Goal: Transaction & Acquisition: Obtain resource

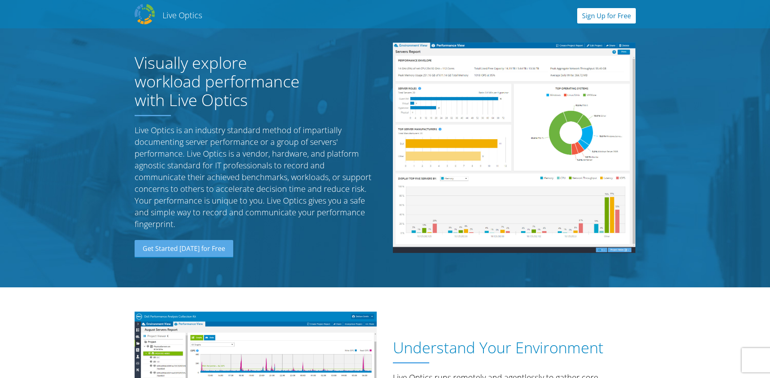
click at [592, 9] on link "Sign Up for Free" at bounding box center [606, 15] width 59 height 15
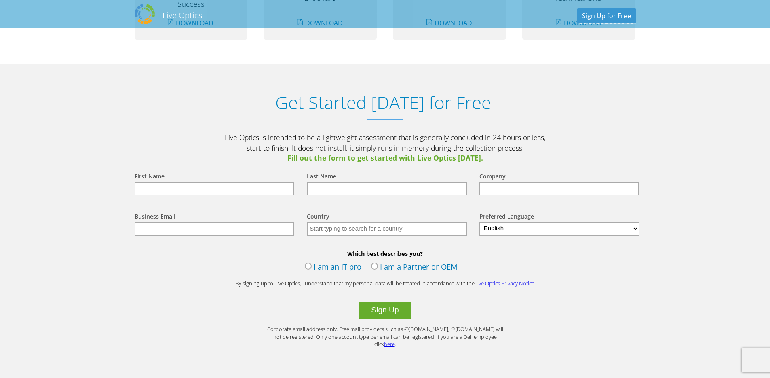
scroll to position [843, 0]
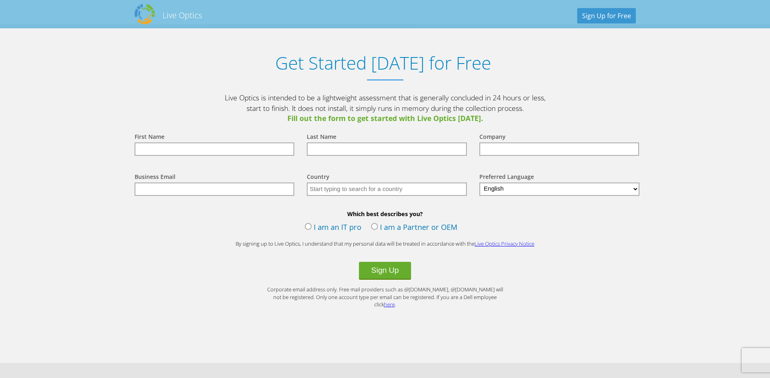
click at [222, 148] on input "text" at bounding box center [215, 148] width 160 height 13
type input "Doug"
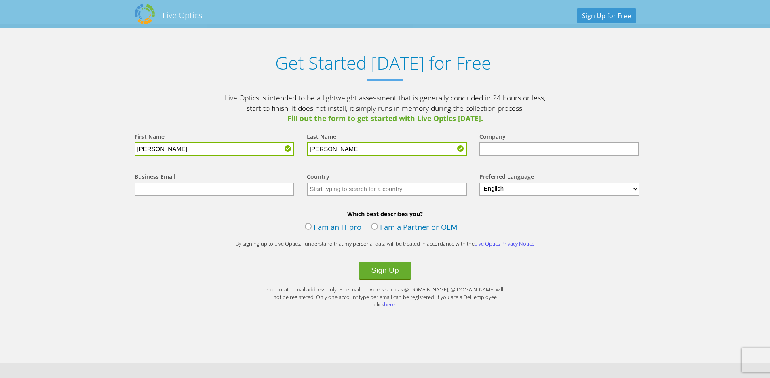
type input "Quitmeyer"
type input "Rubrik"
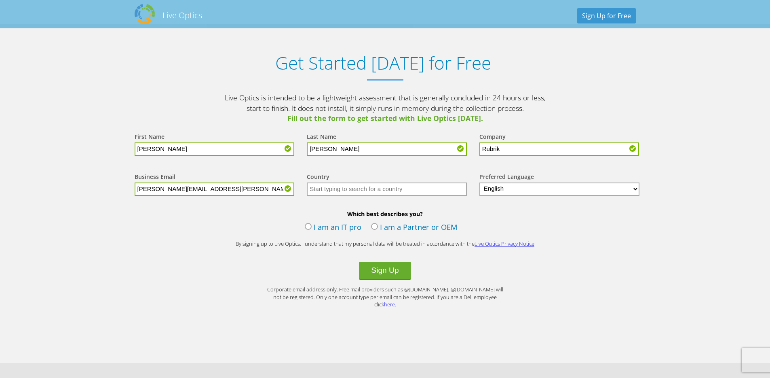
type input "[PERSON_NAME][EMAIL_ADDRESS][PERSON_NAME][DOMAIN_NAME]"
type input "United States"
click at [309, 227] on label "I am an IT pro" at bounding box center [333, 228] width 57 height 12
click at [0, 0] on input "I am an IT pro" at bounding box center [0, 0] width 0 height 0
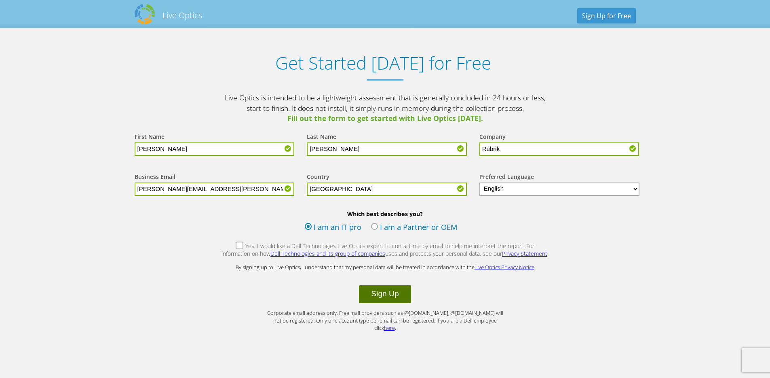
click at [389, 300] on button "Sign Up" at bounding box center [385, 294] width 52 height 18
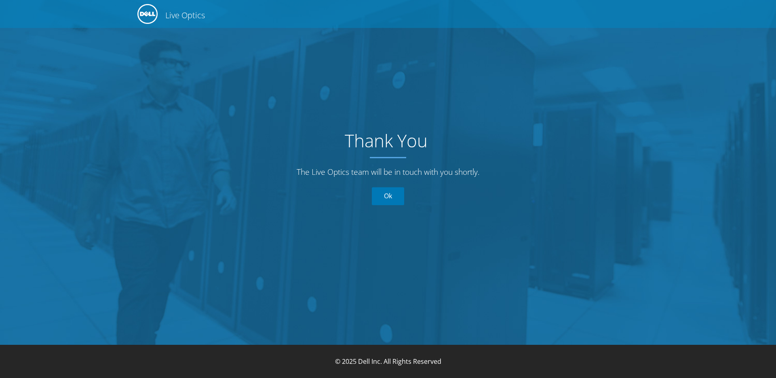
click at [377, 201] on link "Ok" at bounding box center [388, 196] width 32 height 18
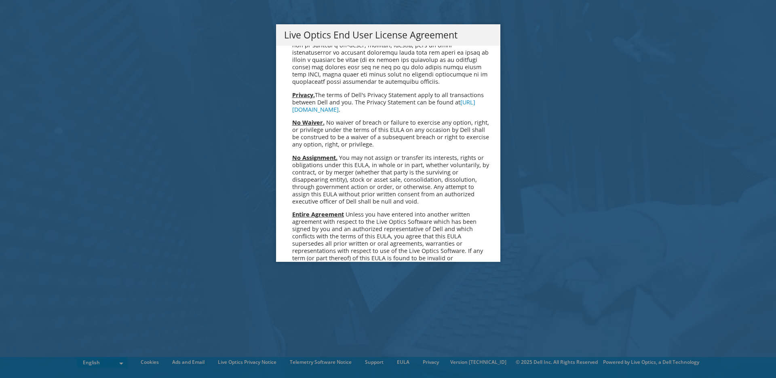
scroll to position [3057, 0]
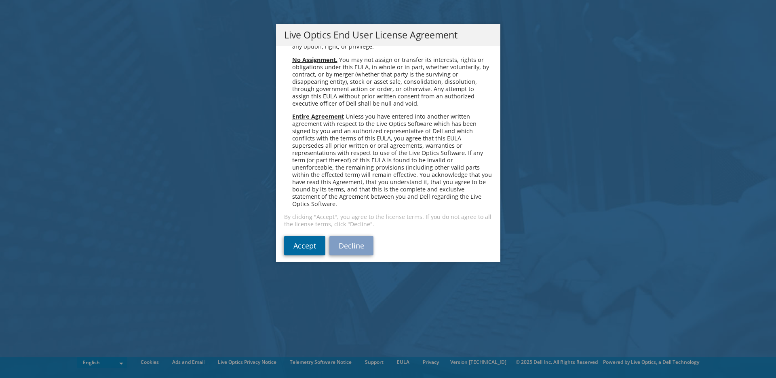
click at [308, 241] on link "Accept" at bounding box center [304, 245] width 41 height 19
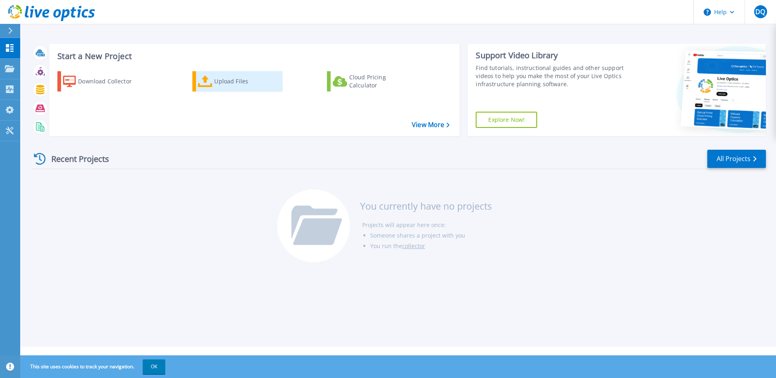
click at [216, 87] on div "Upload Files" at bounding box center [246, 81] width 65 height 16
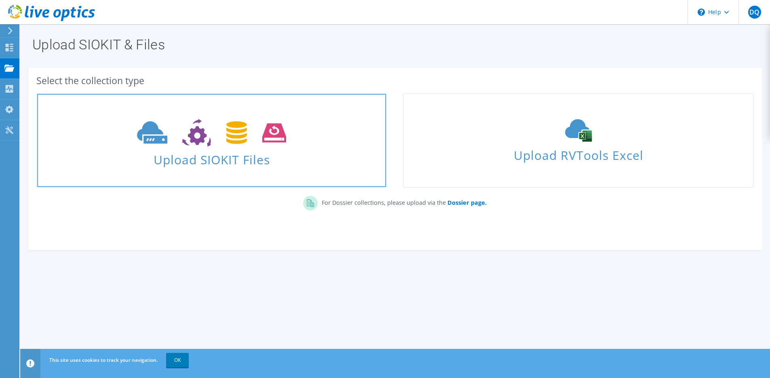
click at [200, 160] on span "Upload SIOKIT Files" at bounding box center [211, 156] width 349 height 17
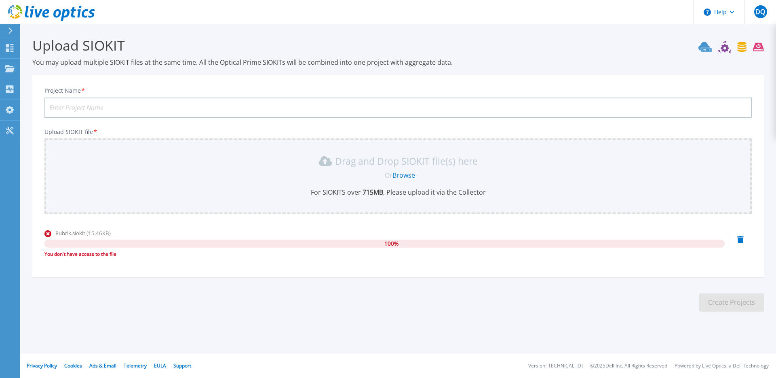
click at [61, 100] on input "Project Name *" at bounding box center [398, 107] width 708 height 20
click at [61, 108] on input "Project Name *" at bounding box center [398, 107] width 708 height 20
type input "WWS"
click at [46, 232] on icon at bounding box center [47, 233] width 7 height 7
click at [48, 232] on icon at bounding box center [47, 233] width 7 height 7
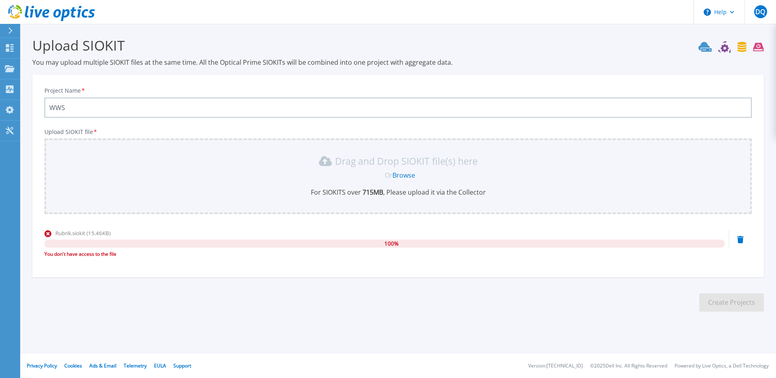
click at [742, 241] on icon at bounding box center [740, 239] width 6 height 7
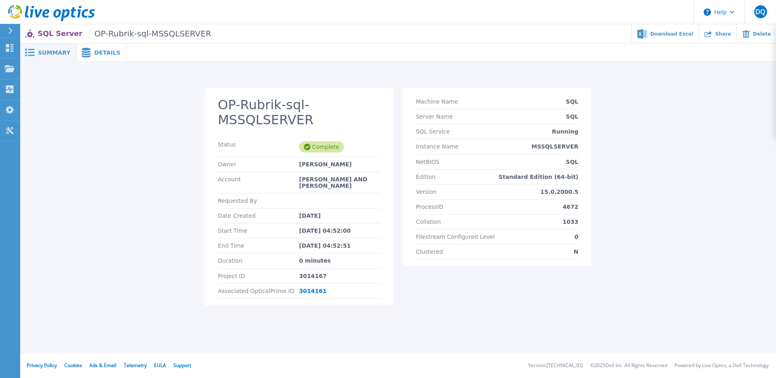
click at [95, 50] on span "Details" at bounding box center [107, 53] width 26 height 6
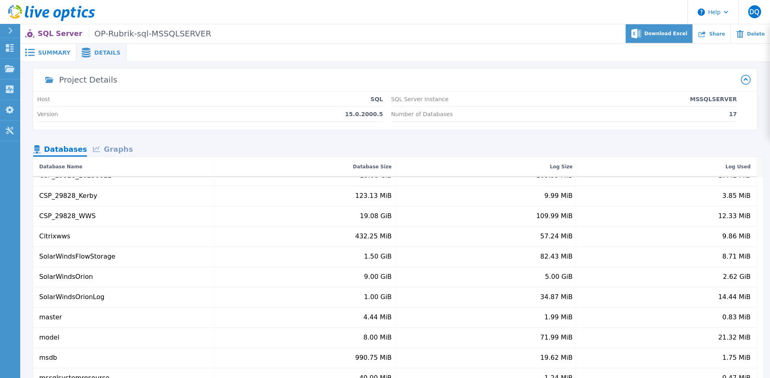
click at [655, 30] on div "Download Excel" at bounding box center [659, 33] width 67 height 19
click at [671, 34] on span "Download Excel" at bounding box center [665, 33] width 43 height 5
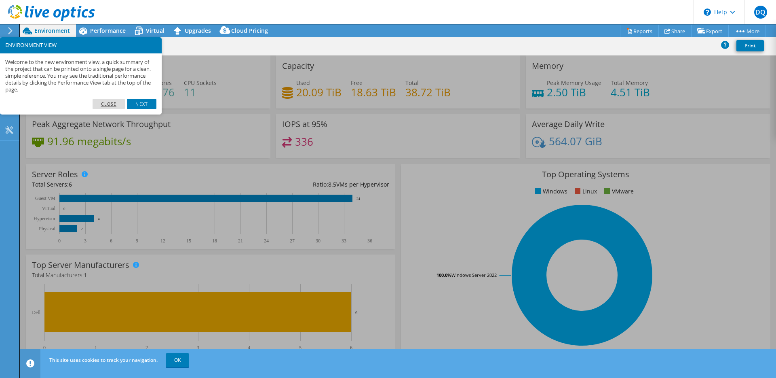
click at [106, 104] on link "Close" at bounding box center [109, 104] width 33 height 11
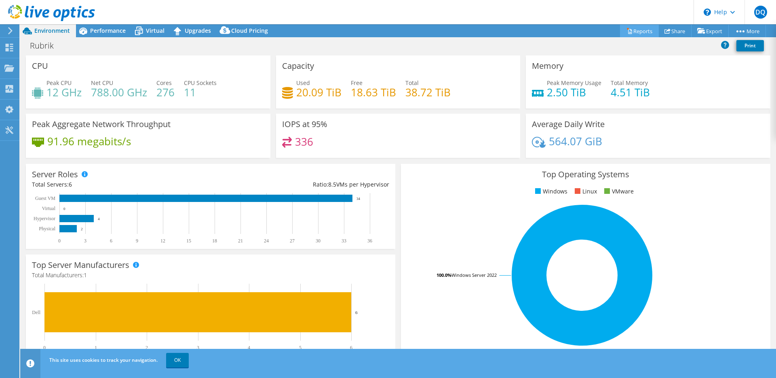
click at [646, 31] on link "Reports" at bounding box center [639, 31] width 39 height 13
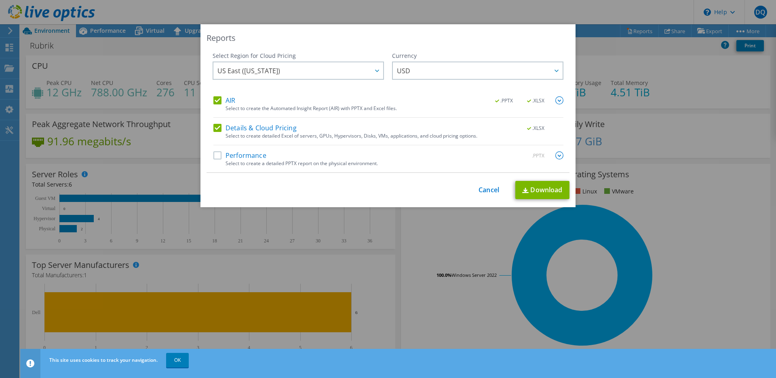
click at [177, 359] on div "Reports Select Region for Cloud Pricing Asia Pacific ([GEOGRAPHIC_DATA]) [GEOGR…" at bounding box center [388, 189] width 776 height 378
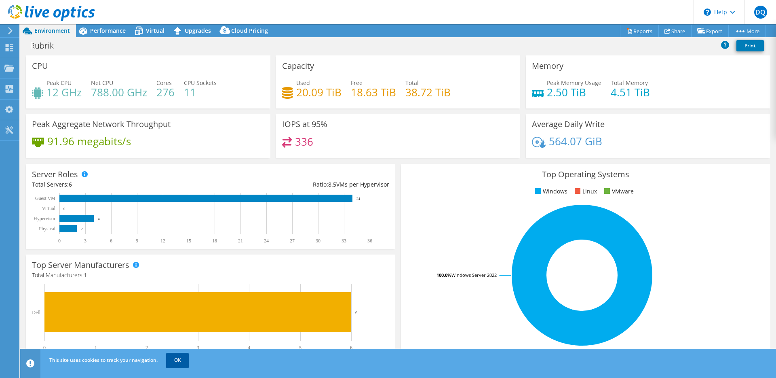
click at [173, 356] on link "OK" at bounding box center [177, 360] width 23 height 15
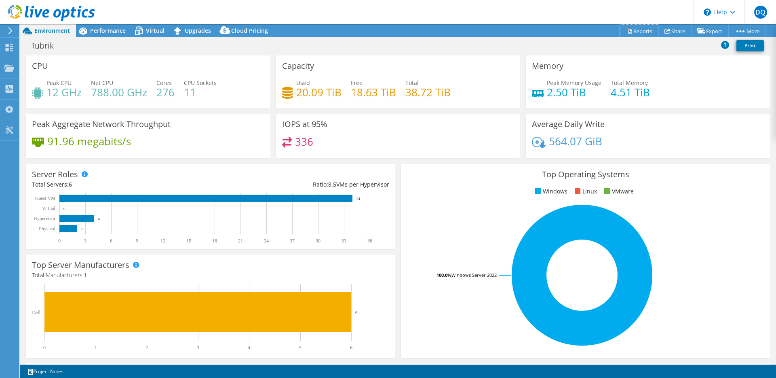
click at [626, 29] on link "Reports" at bounding box center [639, 31] width 39 height 13
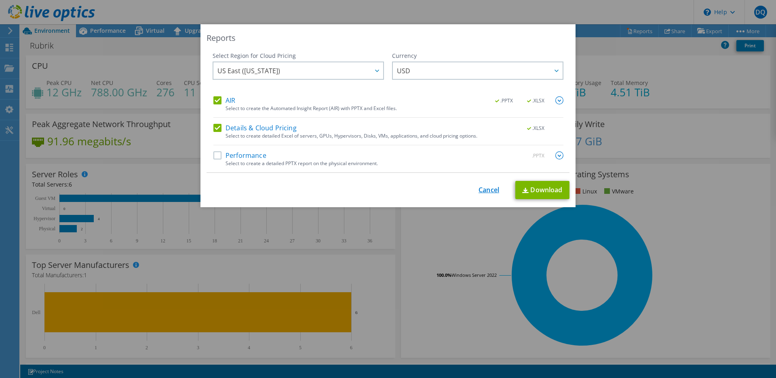
click at [493, 188] on link "Cancel" at bounding box center [489, 190] width 21 height 8
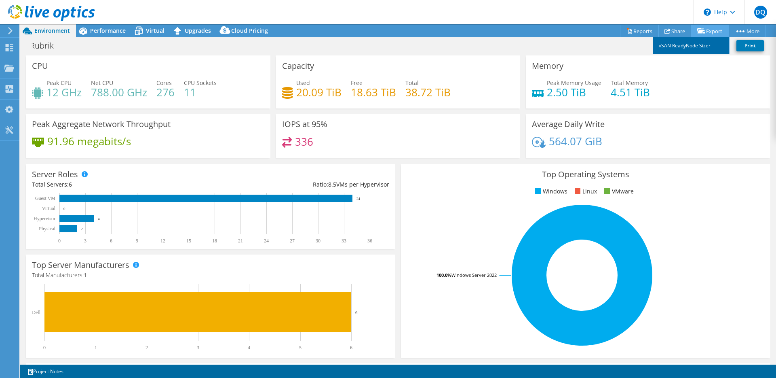
click at [691, 46] on link "vSAN ReadyNode Sizer" at bounding box center [691, 45] width 77 height 17
click at [630, 31] on link "Reports" at bounding box center [639, 31] width 39 height 13
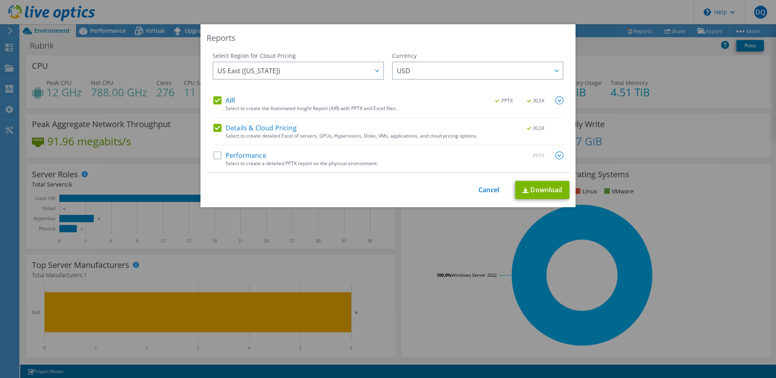
click at [249, 158] on label "Performance" at bounding box center [239, 155] width 53 height 8
click at [0, 0] on input "Performance" at bounding box center [0, 0] width 0 height 0
click at [523, 189] on img at bounding box center [525, 190] width 6 height 5
click at [488, 190] on link "Cancel" at bounding box center [489, 190] width 21 height 8
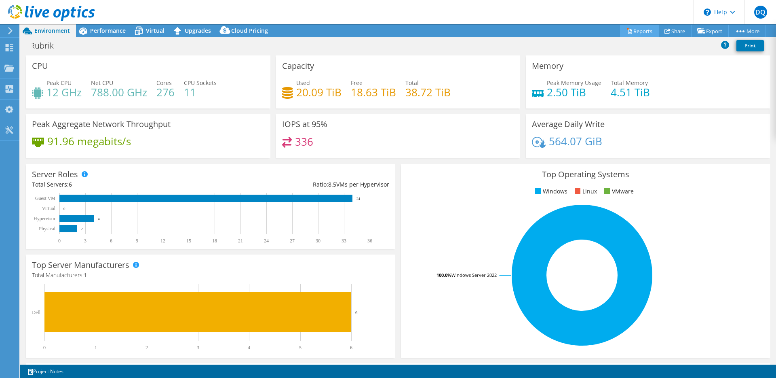
click at [635, 29] on link "Reports" at bounding box center [639, 31] width 39 height 13
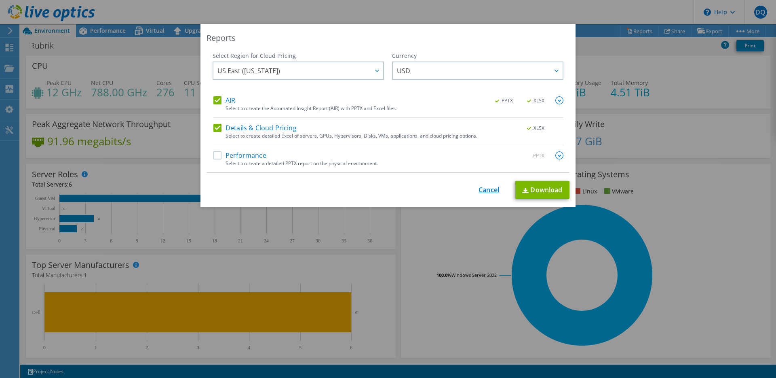
click at [486, 189] on link "Cancel" at bounding box center [489, 190] width 21 height 8
